Goal: Transaction & Acquisition: Purchase product/service

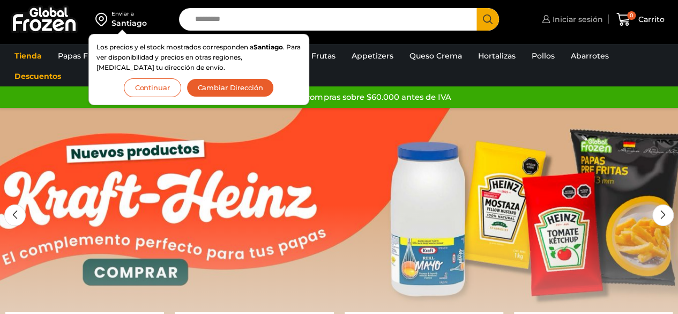
click at [558, 23] on span "Iniciar sesión" at bounding box center [576, 19] width 53 height 11
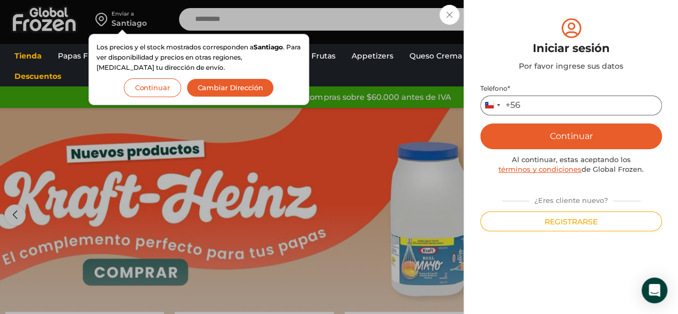
click at [546, 104] on input "Teléfono *" at bounding box center [572, 105] width 182 height 20
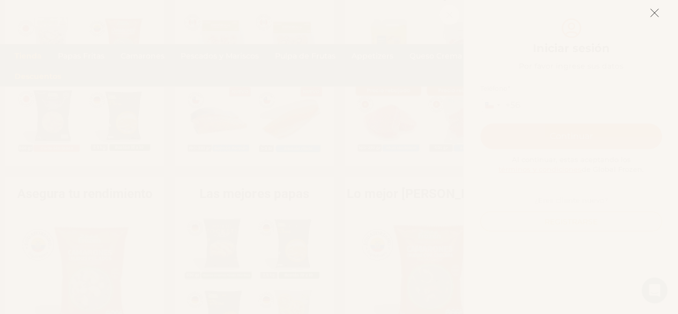
scroll to position [337, 0]
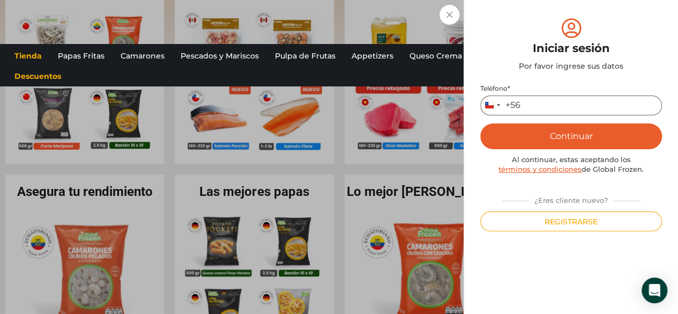
click at [540, 101] on input "Teléfono *" at bounding box center [572, 105] width 182 height 20
type input "*********"
click at [529, 94] on p "Teléfono * Chile +56 +56 Argentina +54 Chile +56 *********" at bounding box center [572, 99] width 182 height 31
click at [560, 137] on button "Continuar" at bounding box center [572, 136] width 182 height 26
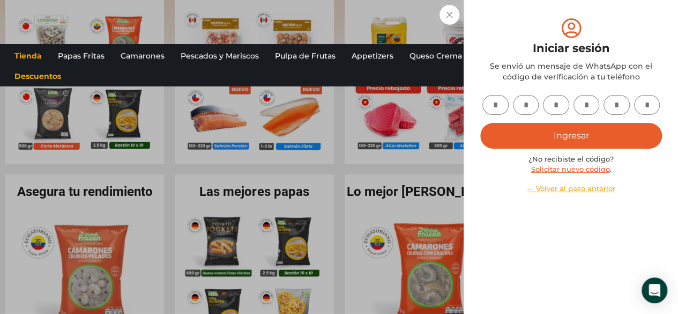
click at [502, 112] on input "text" at bounding box center [496, 105] width 26 height 20
type input "*"
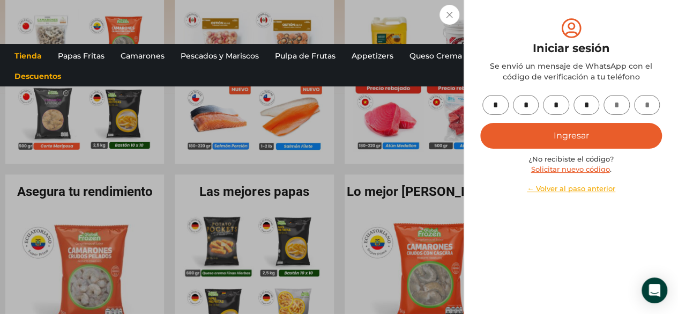
type input "*"
click at [543, 129] on button "Ingresar" at bounding box center [572, 136] width 182 height 26
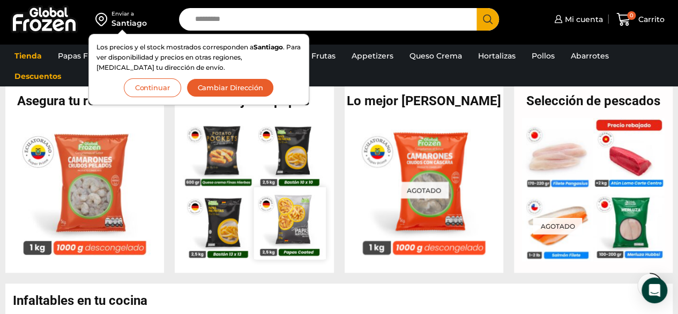
scroll to position [433, 0]
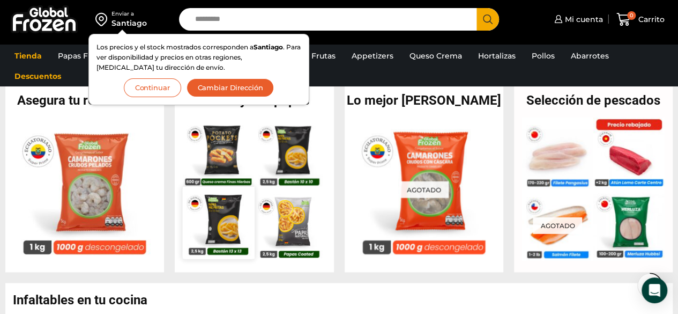
click at [217, 227] on img at bounding box center [219, 223] width 72 height 72
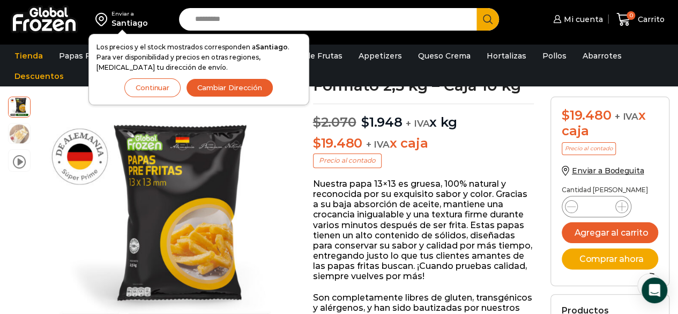
scroll to position [92, 0]
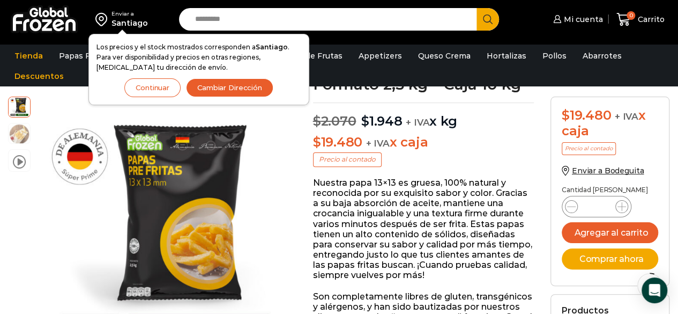
click at [594, 201] on input "*" at bounding box center [597, 206] width 20 height 15
click at [600, 203] on input "*" at bounding box center [597, 206] width 20 height 15
type input "**"
click at [606, 241] on button "Agregar al carrito" at bounding box center [610, 232] width 97 height 21
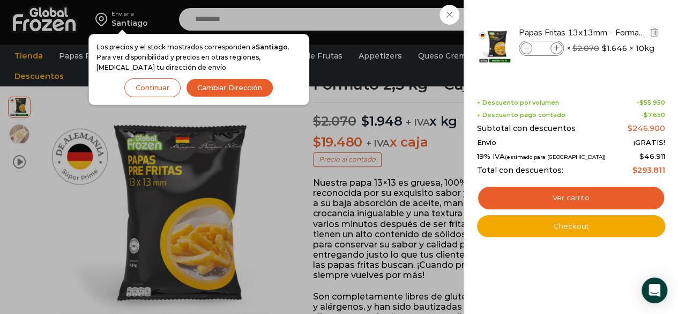
click at [545, 45] on input "**" at bounding box center [542, 48] width 16 height 12
type input "*"
type input "**"
click at [567, 74] on li "Papas Fritas 13x13mm - Formato 2,5 kg - Caja 10 kg Papas Fritas 13x13mm - Forma…" at bounding box center [571, 45] width 190 height 59
click at [614, 32] on div "20 Carrito 20 20 Shopping Cart" at bounding box center [641, 19] width 54 height 25
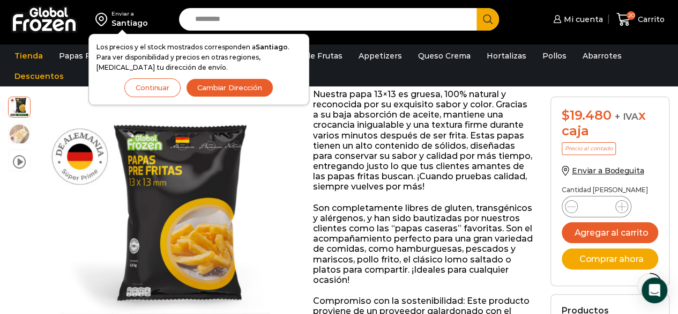
scroll to position [0, 0]
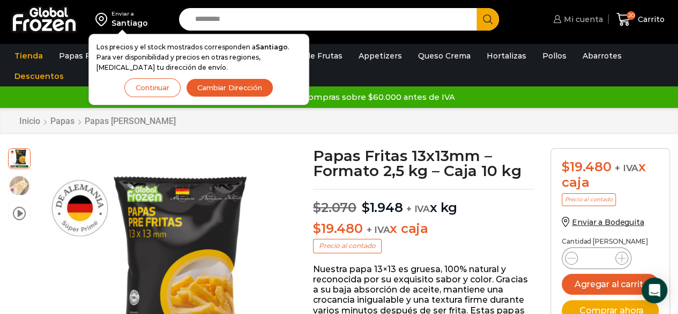
click at [576, 21] on span "Mi cuenta" at bounding box center [582, 19] width 42 height 11
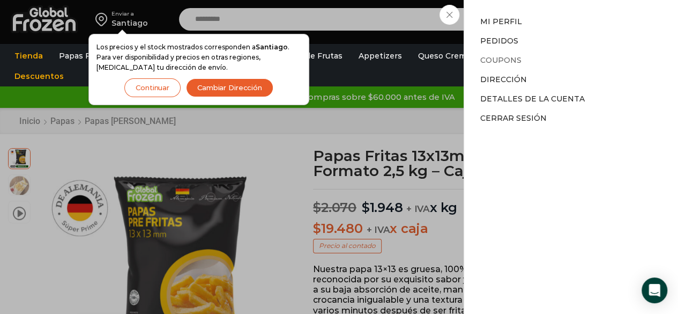
click at [506, 60] on link "Coupons" at bounding box center [501, 60] width 41 height 10
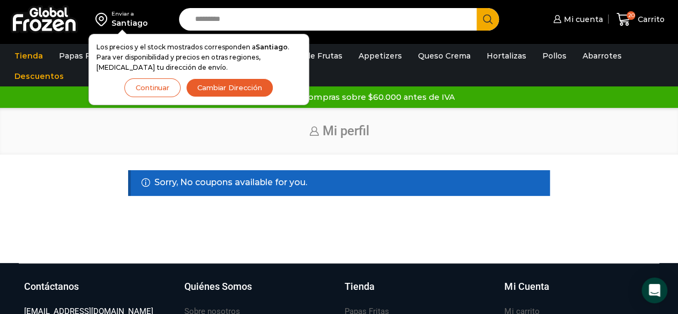
click at [152, 88] on button "Continuar" at bounding box center [152, 87] width 56 height 19
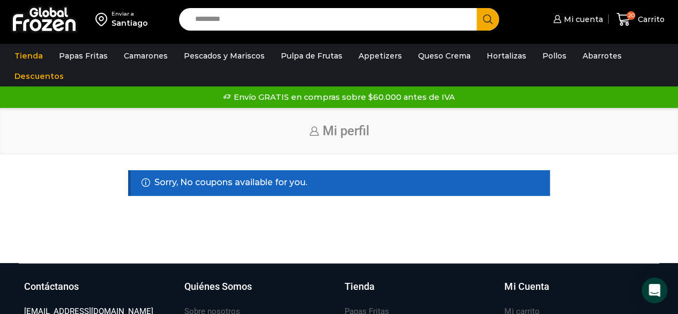
click at [113, 21] on div "Santiago" at bounding box center [130, 23] width 36 height 11
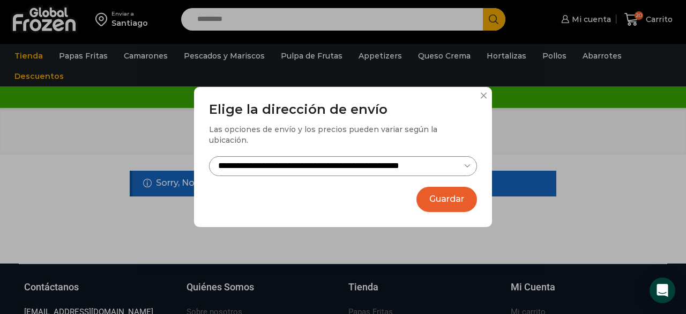
click at [426, 190] on button "Guardar" at bounding box center [447, 199] width 61 height 25
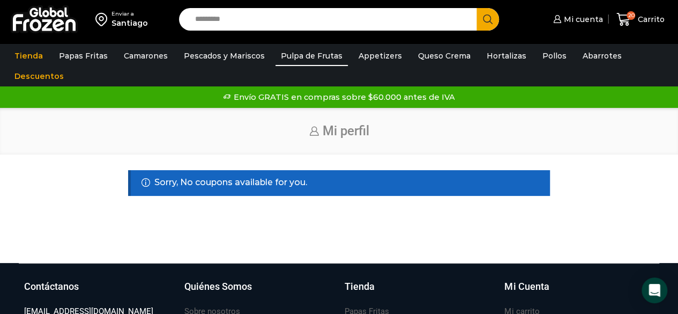
click at [313, 61] on link "Pulpa de Frutas" at bounding box center [312, 56] width 72 height 20
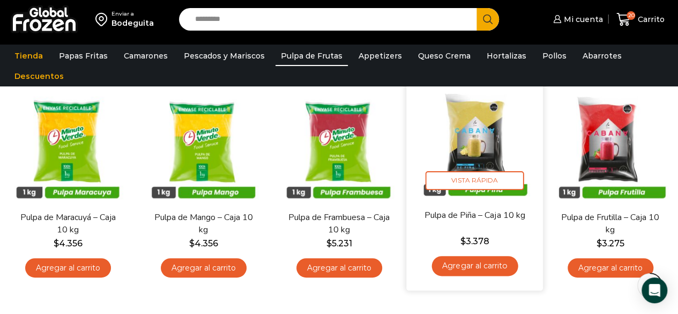
scroll to position [100, 0]
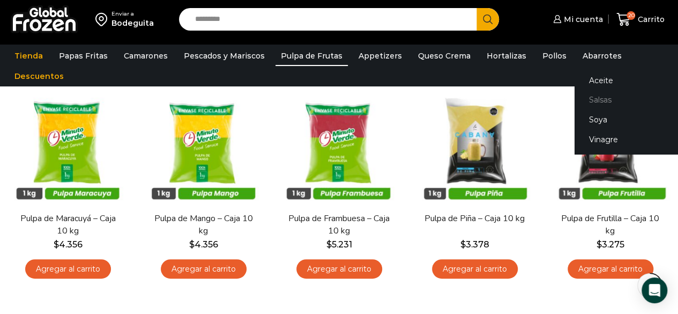
click at [590, 97] on link "Salsas" at bounding box center [642, 100] width 135 height 20
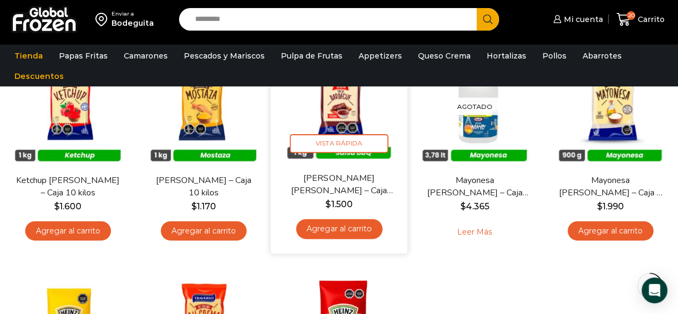
click at [339, 226] on link "Agregar al carrito" at bounding box center [339, 229] width 86 height 20
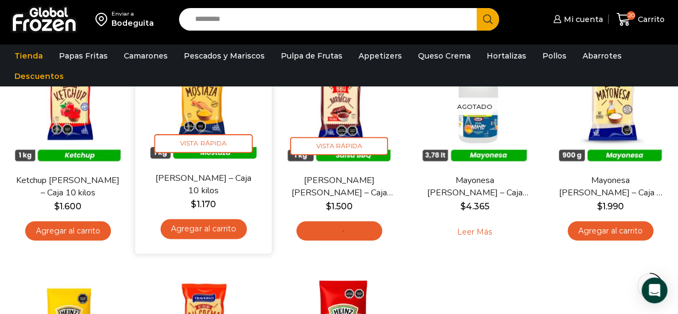
click at [224, 225] on link "Agregar al carrito" at bounding box center [203, 229] width 86 height 20
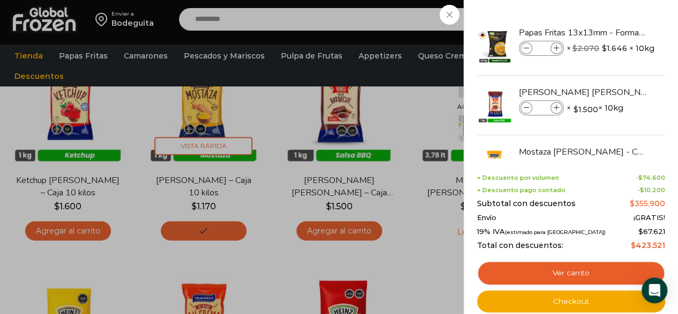
click at [614, 32] on div "22 [GEOGRAPHIC_DATA] 22 22 Shopping Cart" at bounding box center [641, 19] width 54 height 25
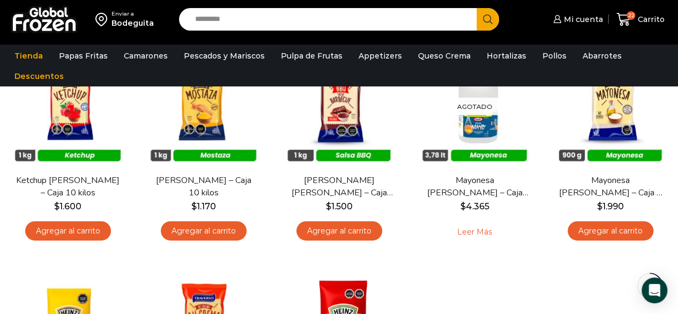
click at [83, 229] on link "Agregar al carrito" at bounding box center [68, 231] width 86 height 20
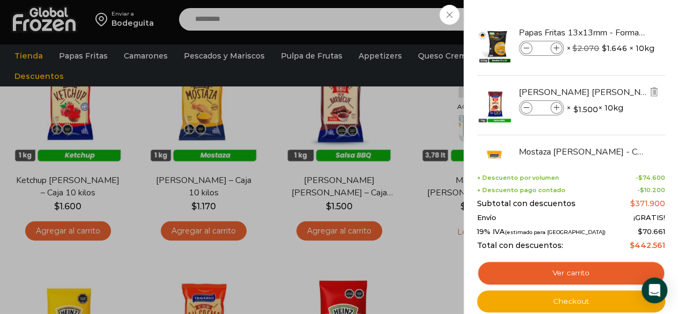
scroll to position [2, 0]
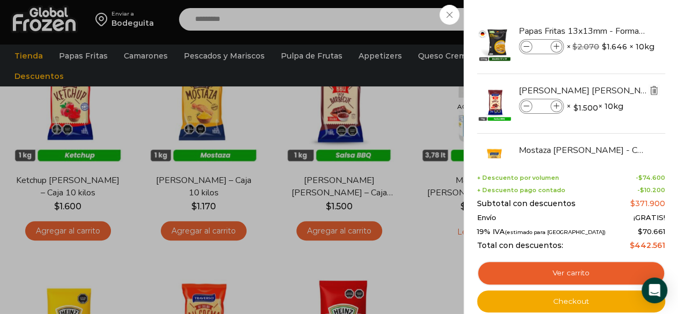
click at [654, 90] on img "Eliminar Salsa Barbacue Traverso - Caja 10 kilos del carrito" at bounding box center [654, 90] width 10 height 10
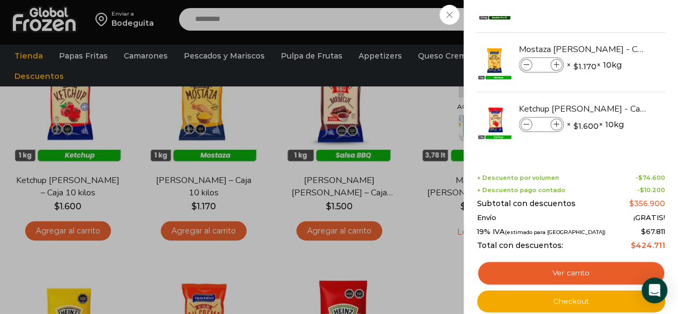
click at [614, 32] on div "22 [GEOGRAPHIC_DATA] 22 22 Shopping Cart" at bounding box center [641, 19] width 54 height 25
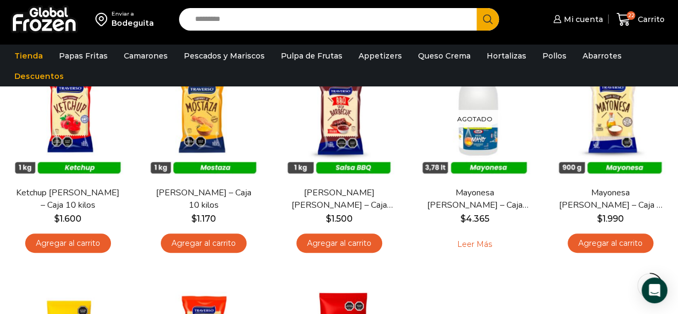
scroll to position [119, 0]
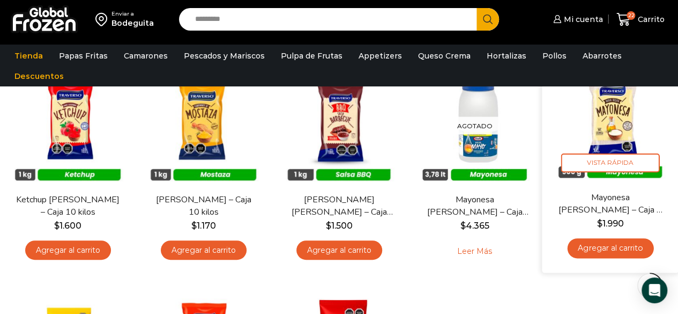
click at [625, 255] on link "Agregar al carrito" at bounding box center [610, 248] width 86 height 20
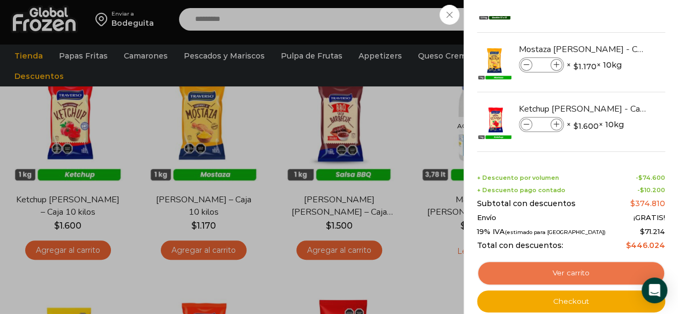
click at [568, 272] on link "Ver carrito" at bounding box center [571, 273] width 188 height 25
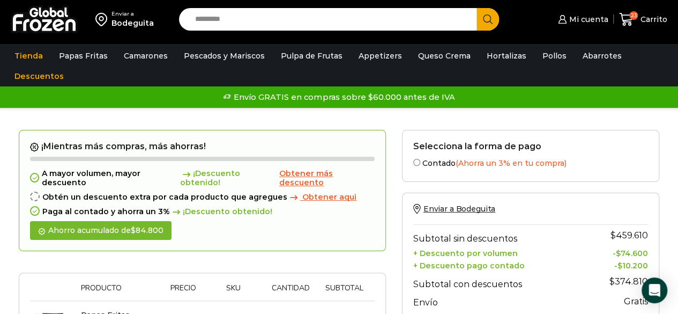
click at [308, 183] on span "Obtener más descuento" at bounding box center [306, 177] width 54 height 19
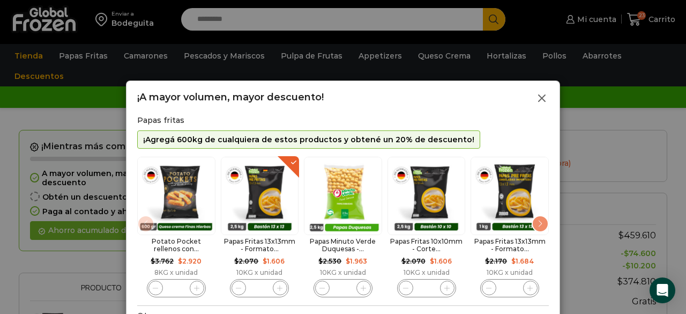
click at [540, 96] on icon at bounding box center [542, 98] width 13 height 13
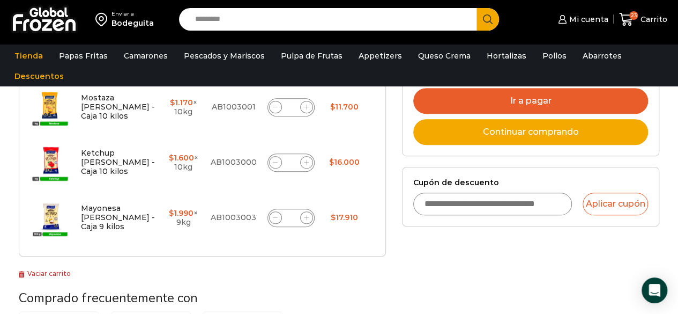
scroll to position [284, 0]
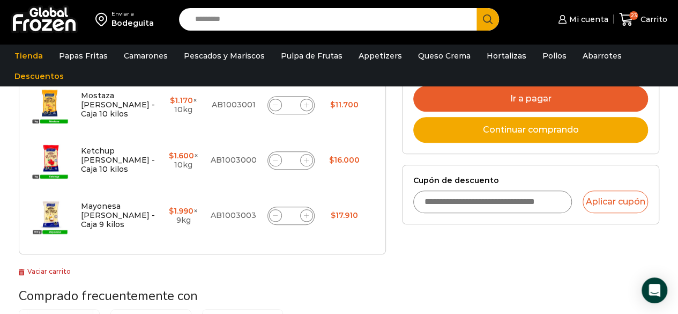
click at [485, 204] on input "Cupón de descuento" at bounding box center [492, 201] width 159 height 23
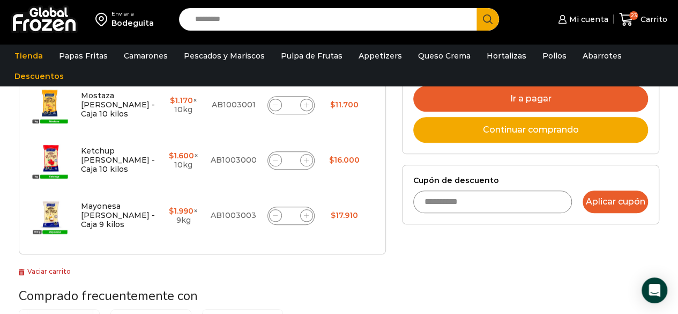
type input "**********"
click at [604, 193] on button "Aplicar cupón" at bounding box center [615, 201] width 65 height 23
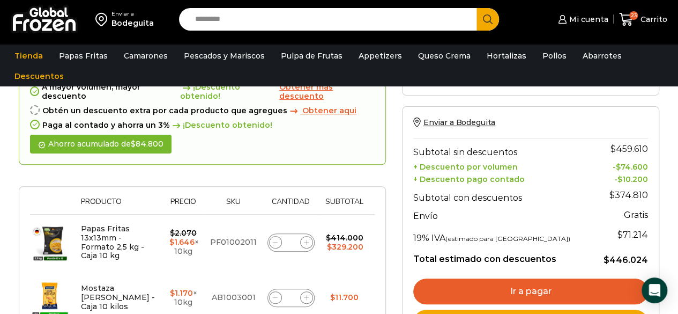
scroll to position [91, 0]
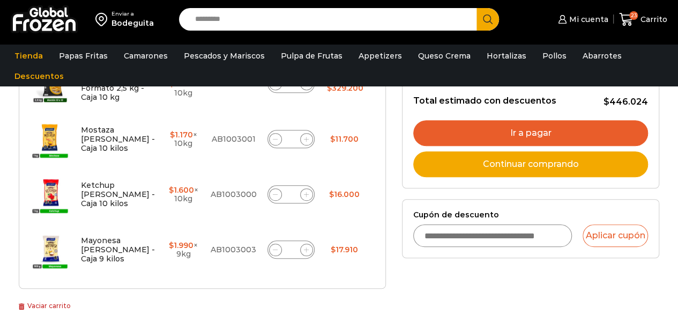
click at [509, 231] on input "Cupón de descuento" at bounding box center [492, 235] width 159 height 23
type input "*"
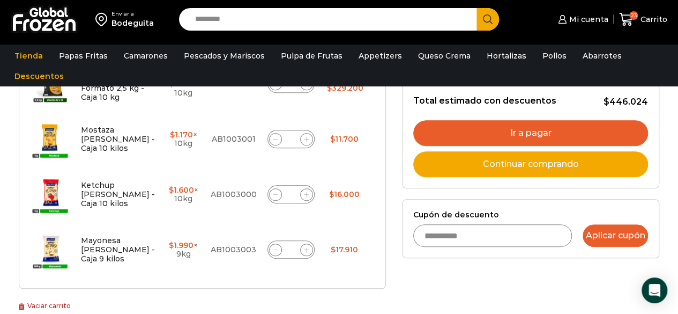
type input "**********"
click at [617, 226] on button "Aplicar cupón" at bounding box center [615, 235] width 65 height 23
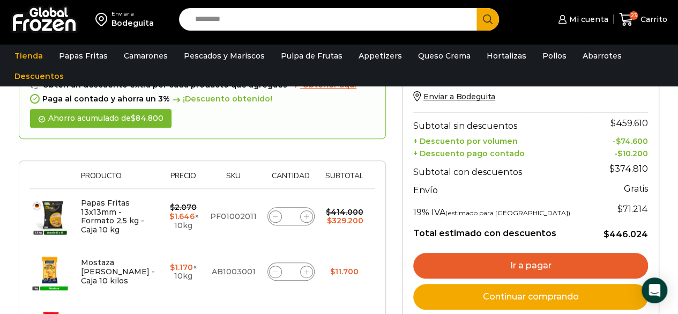
scroll to position [157, 0]
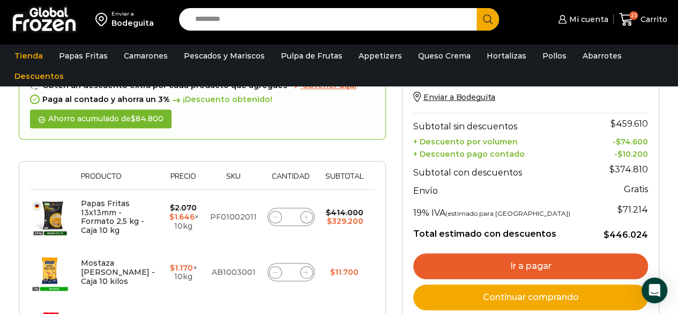
click at [521, 270] on link "Ir a pagar" at bounding box center [530, 266] width 235 height 26
